Goal: Task Accomplishment & Management: Complete application form

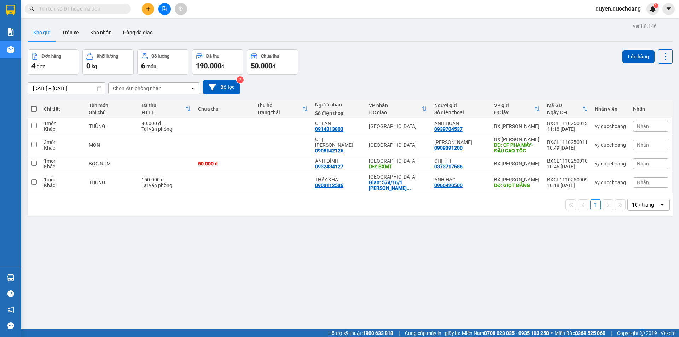
click at [149, 6] on icon "plus" at bounding box center [148, 8] width 5 height 5
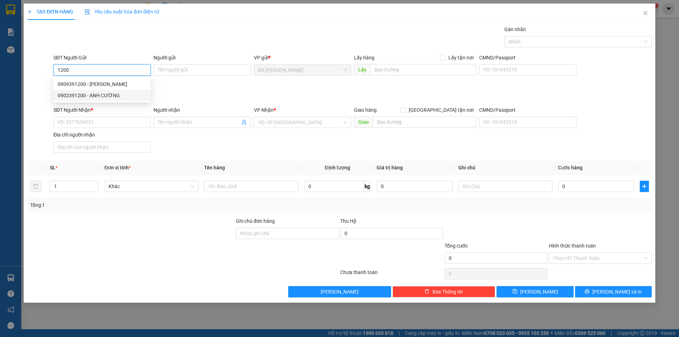
click at [110, 95] on div "0902391200 - ANH CƯỜNG" at bounding box center [102, 96] width 89 height 8
type input "0902391200"
type input "[PERSON_NAME]"
type input "0902391200"
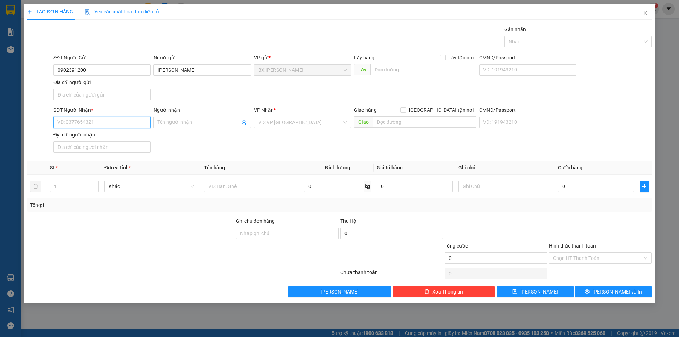
click at [140, 121] on input "SĐT Người Nhận *" at bounding box center [101, 122] width 97 height 11
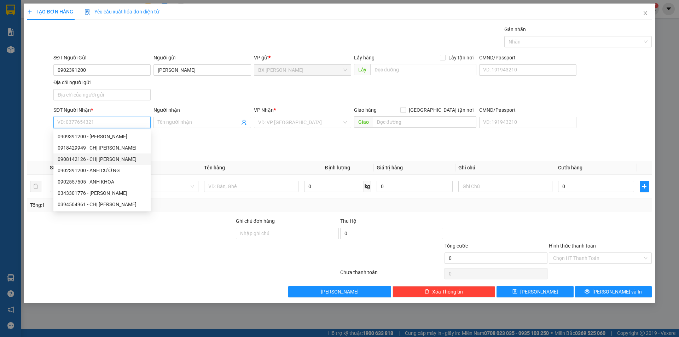
click at [123, 158] on div "0908142126 - CHỊ [PERSON_NAME]" at bounding box center [102, 159] width 89 height 8
type input "0908142126"
type input "CHỊ [PERSON_NAME]"
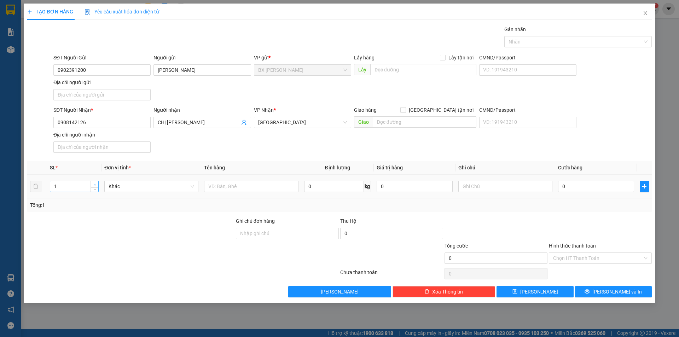
type input "2"
click at [94, 185] on icon "up" at bounding box center [95, 184] width 2 height 2
click at [218, 190] on input "text" at bounding box center [251, 186] width 94 height 11
type input "BỌC"
drag, startPoint x: 420, startPoint y: 65, endPoint x: 417, endPoint y: 60, distance: 6.0
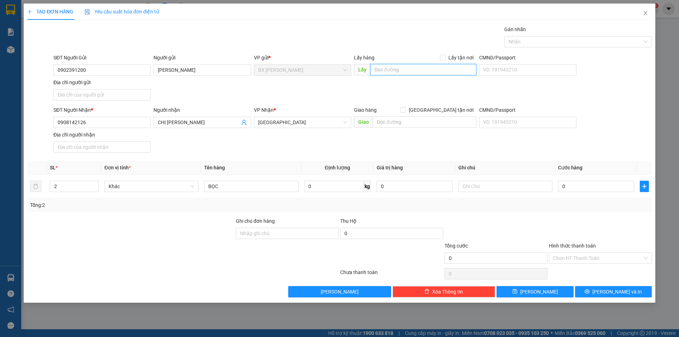
click at [418, 65] on input "text" at bounding box center [423, 69] width 106 height 11
type input "D"
type input "ĐẦU CAO TỐC"
drag, startPoint x: 631, startPoint y: 289, endPoint x: 626, endPoint y: 293, distance: 6.7
click at [631, 289] on button "[PERSON_NAME] và In" at bounding box center [613, 291] width 77 height 11
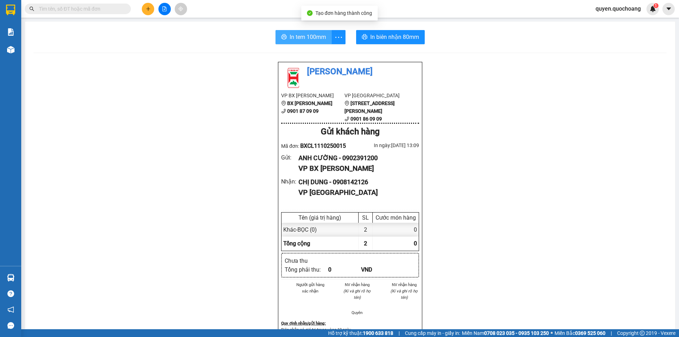
click at [289, 34] on span "In tem 100mm" at bounding box center [307, 37] width 36 height 9
